Goal: Task Accomplishment & Management: Manage account settings

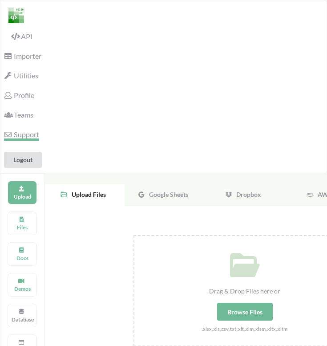
click at [26, 133] on span "Support" at bounding box center [21, 135] width 35 height 9
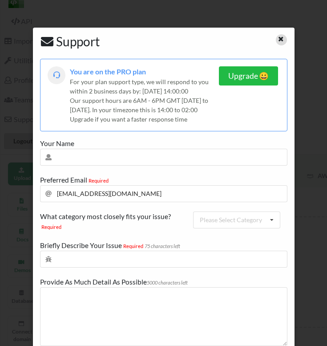
click at [277, 36] on icon at bounding box center [281, 38] width 8 height 6
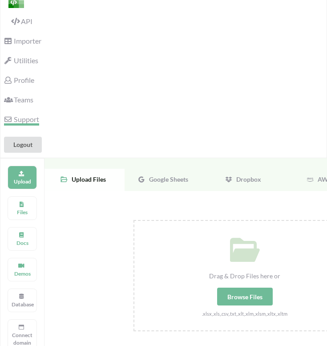
click at [23, 121] on span "Support" at bounding box center [21, 120] width 35 height 9
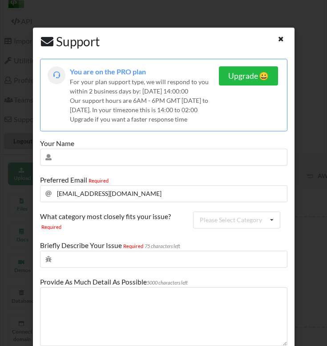
click at [90, 75] on span "You are on the PRO plan" at bounding box center [108, 71] width 76 height 8
click at [102, 60] on div "You are on the PRO plan For your plan support type, we will respond to you with…" at bounding box center [164, 95] width 248 height 73
click at [278, 36] on icon at bounding box center [281, 38] width 8 height 6
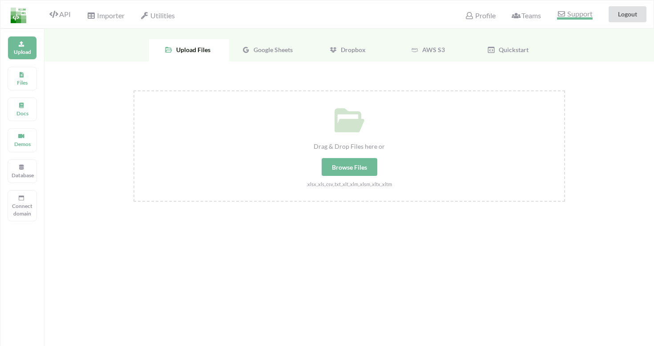
click at [327, 16] on span "Support" at bounding box center [574, 14] width 35 height 9
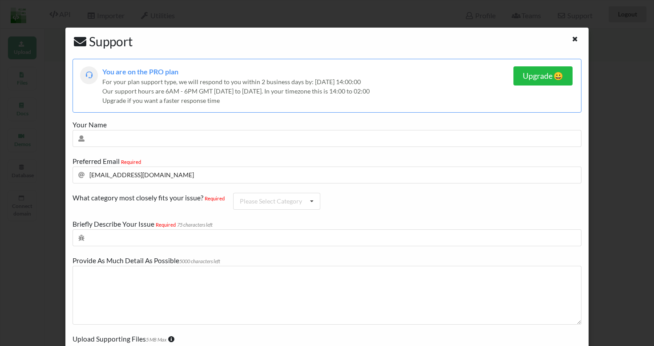
click at [233, 91] on div "Our support hours are 6AM - 6PM GMT [DATE] to [DATE]. In your timezone this is …" at bounding box center [307, 90] width 411 height 9
click at [327, 38] on icon at bounding box center [576, 38] width 8 height 6
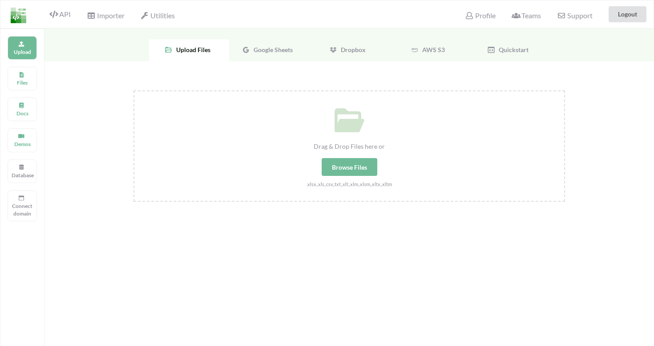
click at [327, 20] on div "Profile" at bounding box center [480, 14] width 42 height 20
click at [327, 16] on span "Profile" at bounding box center [480, 16] width 30 height 11
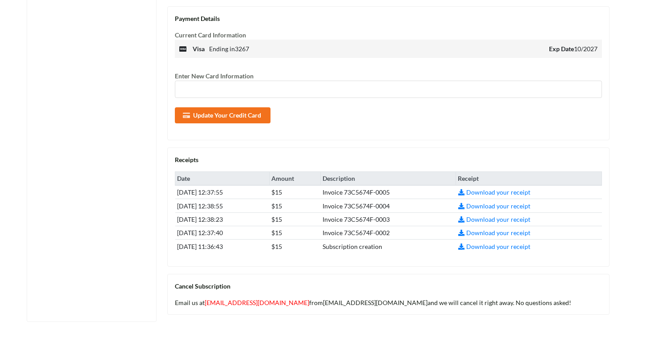
scroll to position [287, 0]
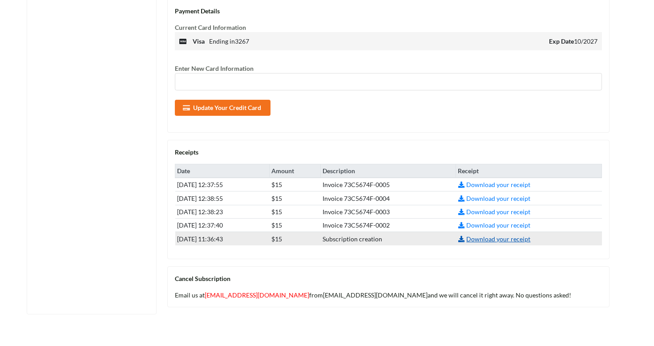
click at [327, 239] on link "Download your receipt" at bounding box center [494, 239] width 73 height 8
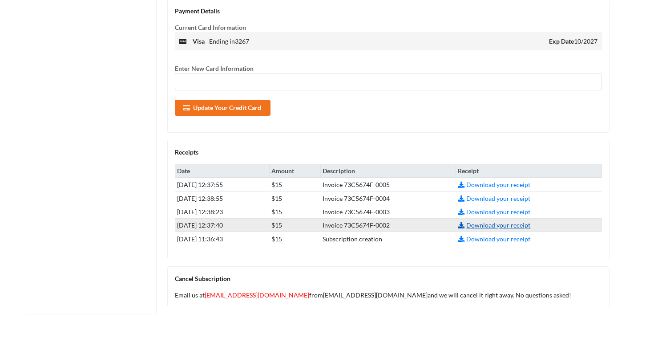
click at [327, 227] on link "Download your receipt" at bounding box center [494, 225] width 73 height 8
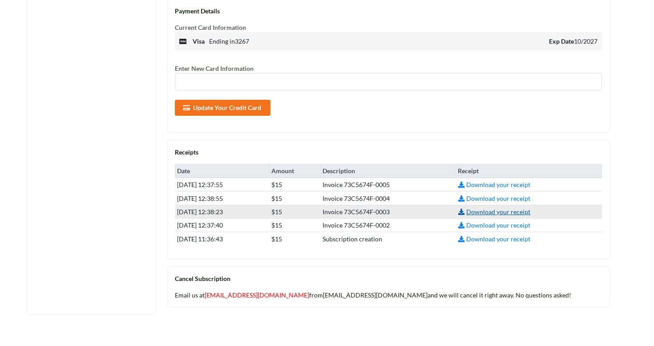
click at [327, 210] on link "Download your receipt" at bounding box center [494, 212] width 73 height 8
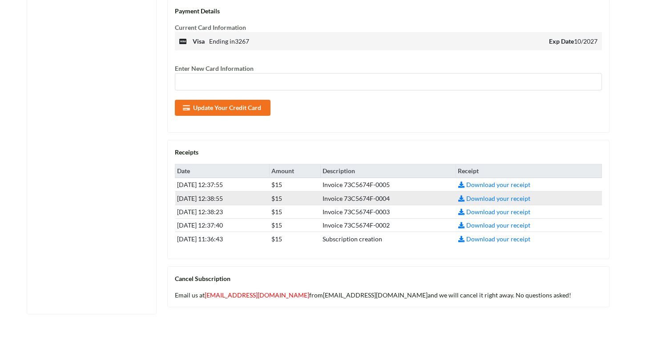
click at [327, 194] on td "Download your receipt" at bounding box center [529, 197] width 146 height 13
click at [327, 197] on link "Download your receipt" at bounding box center [494, 199] width 73 height 8
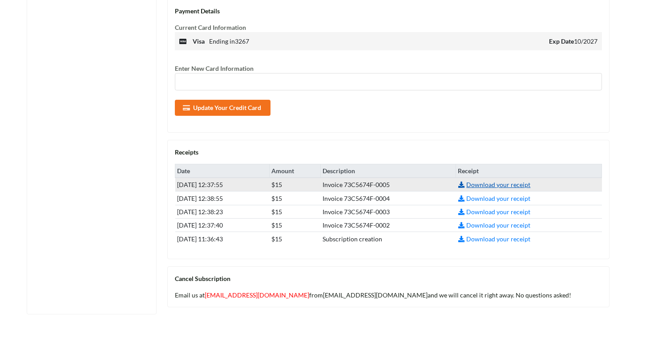
click at [327, 183] on link "Download your receipt" at bounding box center [494, 185] width 73 height 8
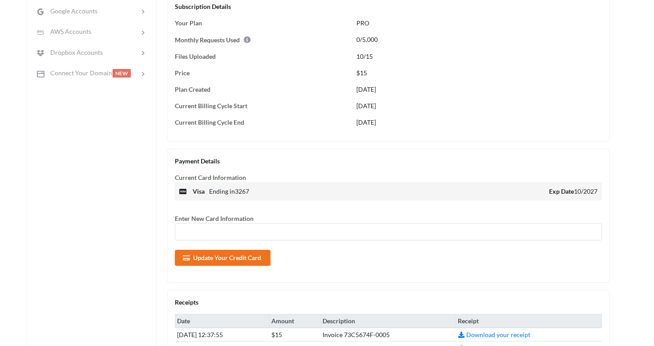
scroll to position [402, 0]
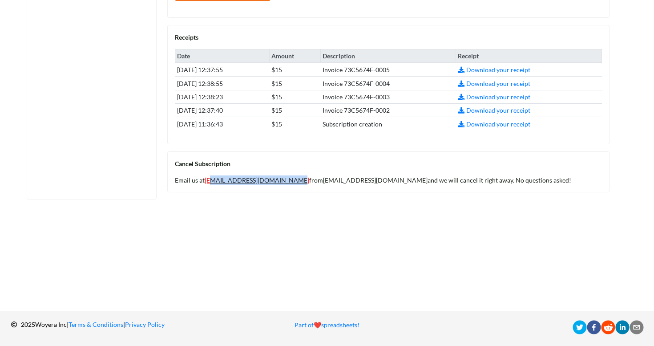
drag, startPoint x: 285, startPoint y: 181, endPoint x: 207, endPoint y: 181, distance: 78.3
click at [207, 181] on div "Email us at [EMAIL_ADDRESS][DOMAIN_NAME] from [EMAIL_ADDRESS][DOMAIN_NAME] and …" at bounding box center [388, 179] width 427 height 9
copy link "[PERSON_NAME][EMAIL_ADDRESS][DOMAIN_NAME]"
click at [298, 175] on div "Cancel Subscription Email us at [EMAIL_ADDRESS][DOMAIN_NAME] from [EMAIL_ADDRES…" at bounding box center [388, 171] width 442 height 41
drag, startPoint x: 285, startPoint y: 179, endPoint x: 207, endPoint y: 177, distance: 78.4
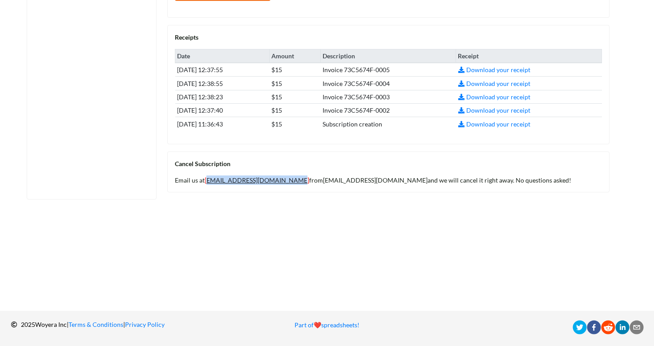
click at [207, 177] on div "Email us at [EMAIL_ADDRESS][DOMAIN_NAME] from [EMAIL_ADDRESS][DOMAIN_NAME] and …" at bounding box center [388, 179] width 427 height 9
copy link "[EMAIL_ADDRESS][DOMAIN_NAME]"
